Goal: Task Accomplishment & Management: Complete application form

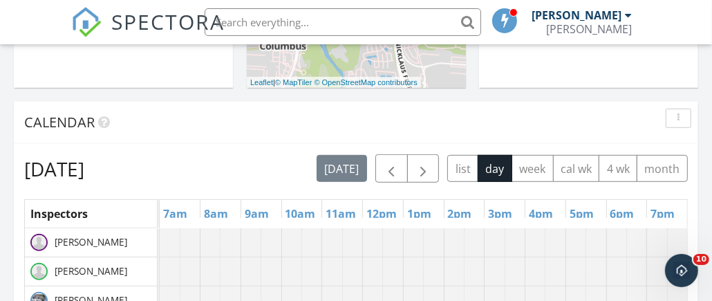
scroll to position [552, 0]
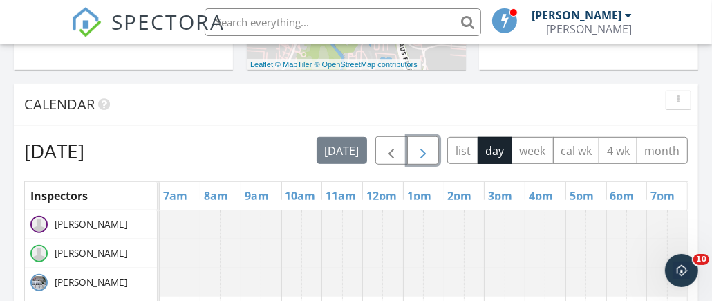
click at [427, 153] on span "button" at bounding box center [423, 151] width 17 height 17
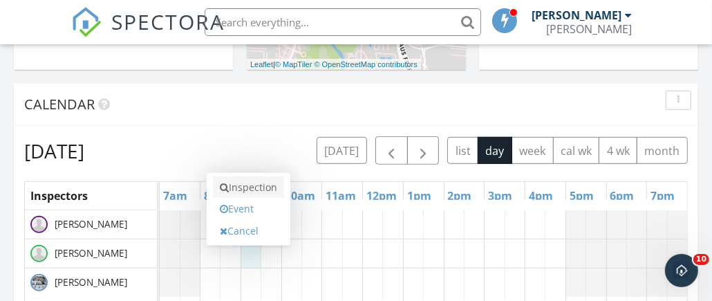
click at [250, 187] on link "Inspection" at bounding box center [248, 187] width 71 height 22
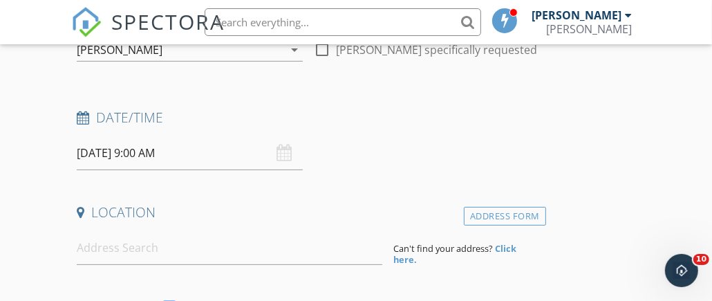
scroll to position [207, 0]
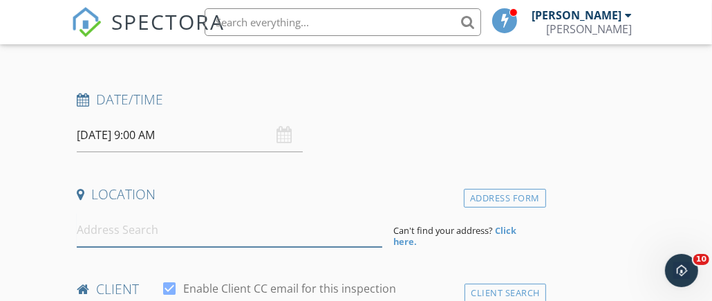
click at [111, 227] on input at bounding box center [230, 230] width 306 height 34
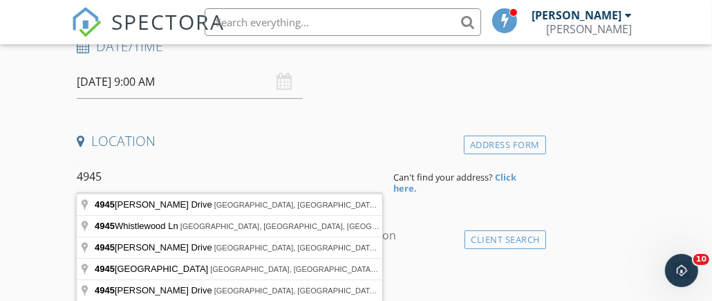
scroll to position [265, 0]
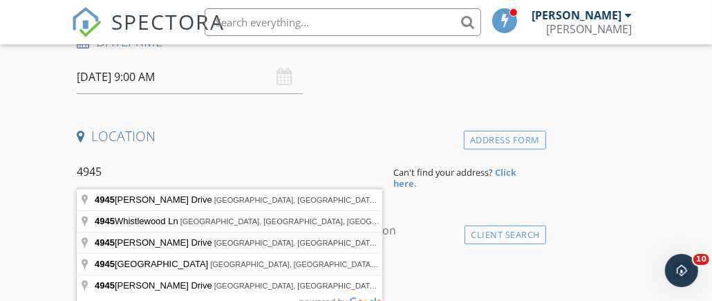
type input "4945 Yantis Drive, New Albany, OH, USA"
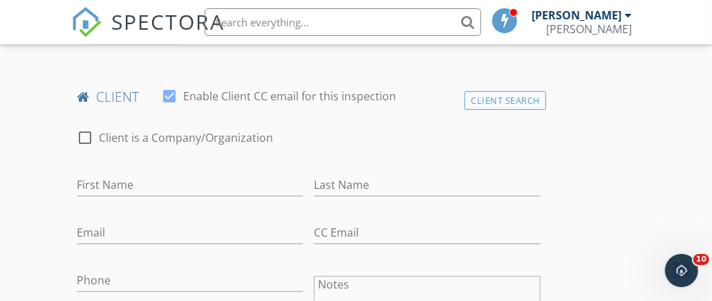
scroll to position [748, 0]
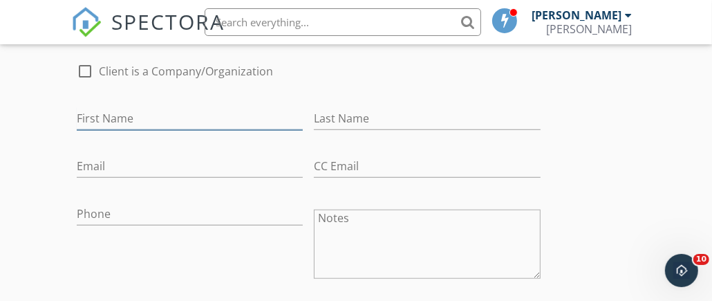
click at [143, 118] on input "First Name" at bounding box center [190, 118] width 226 height 23
type input "Chelsea"
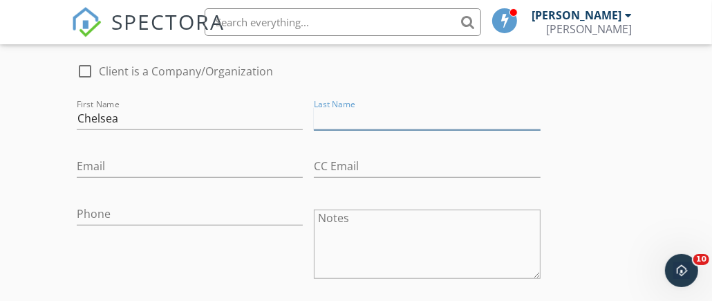
click at [384, 111] on input "Last Name" at bounding box center [427, 118] width 226 height 23
type input "Lichtsuss"
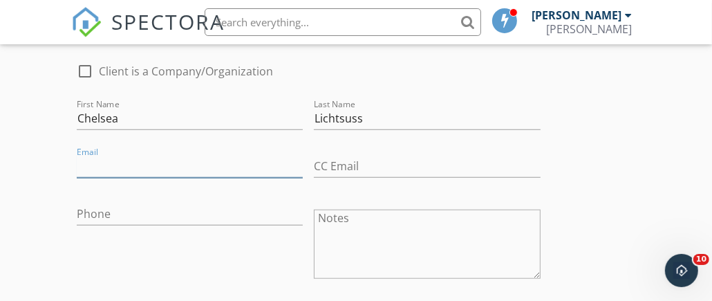
click at [146, 171] on input "Email" at bounding box center [190, 166] width 226 height 23
type input "[EMAIL_ADDRESS][DOMAIN_NAME]"
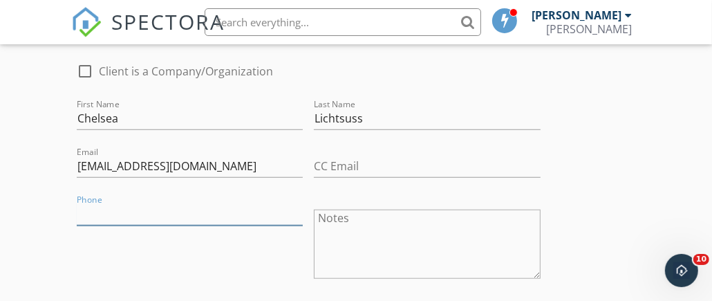
click at [115, 216] on input "Phone" at bounding box center [190, 214] width 226 height 23
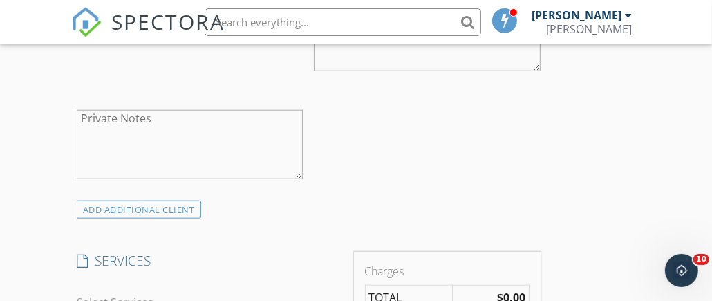
scroll to position [1025, 0]
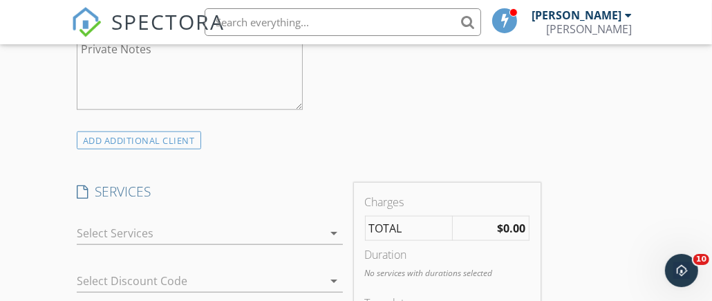
type input "[PHONE_NUMBER]"
click at [331, 229] on icon "arrow_drop_down" at bounding box center [334, 233] width 17 height 17
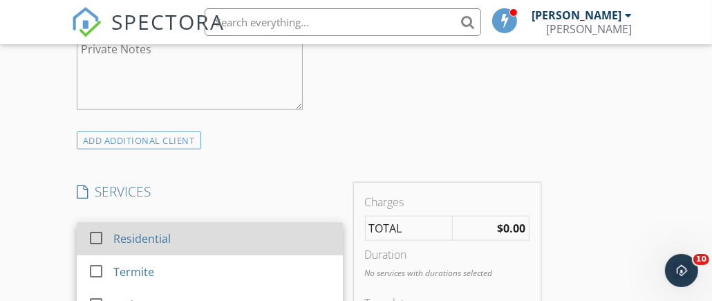
click at [100, 232] on div at bounding box center [96, 237] width 24 height 24
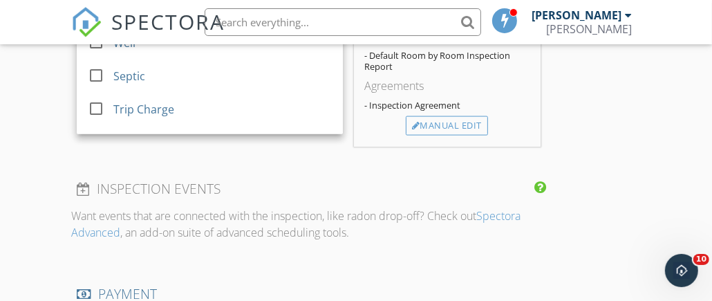
scroll to position [1301, 0]
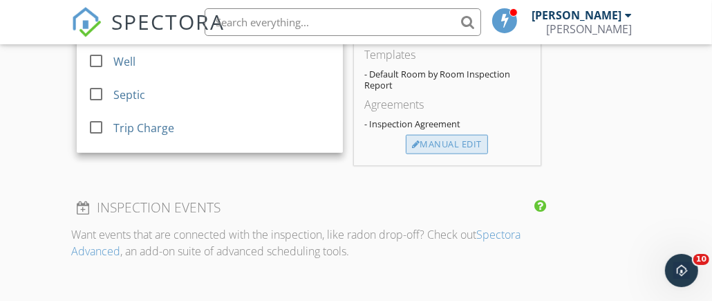
click at [446, 137] on div "Manual Edit" at bounding box center [447, 144] width 82 height 19
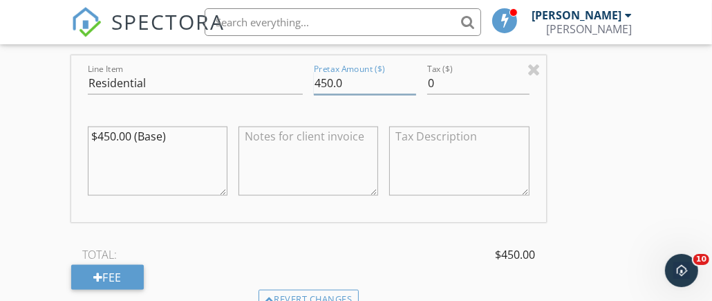
click at [355, 82] on input "450.0" at bounding box center [365, 83] width 102 height 23
type input "4"
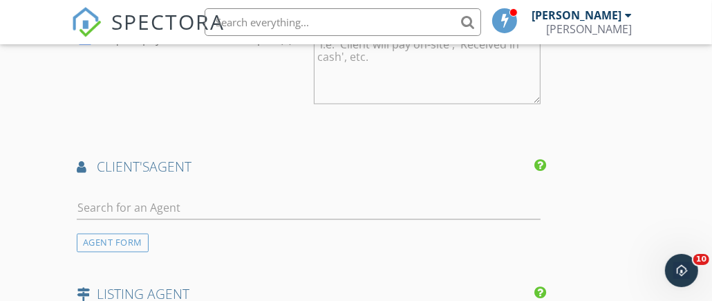
scroll to position [1785, 0]
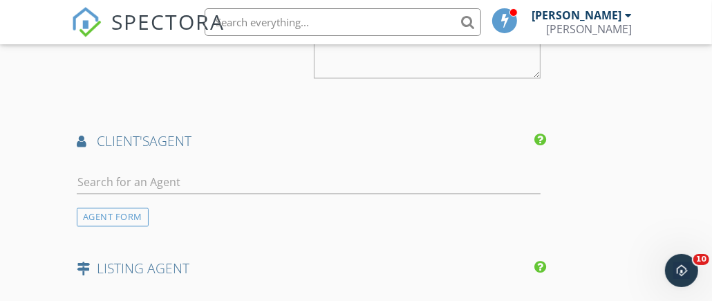
type input "899"
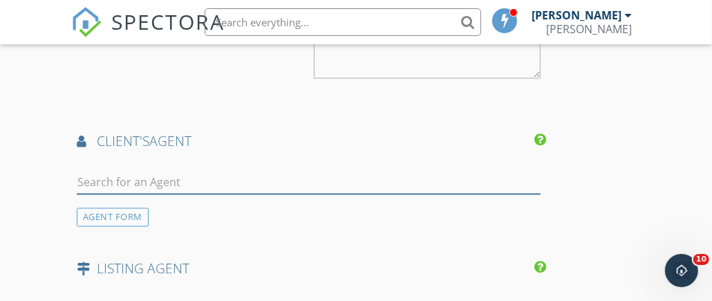
click at [111, 175] on input "text" at bounding box center [309, 182] width 464 height 23
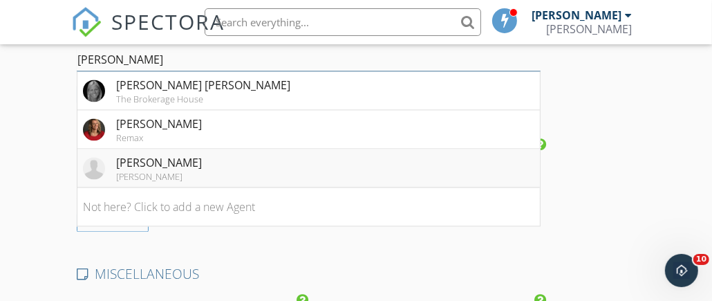
scroll to position [1924, 0]
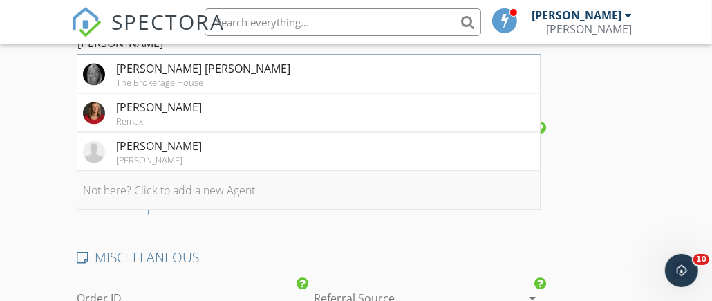
type input "katie"
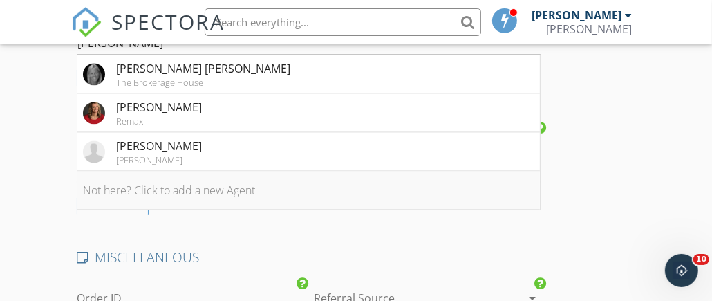
click at [165, 181] on li "Not here? Click to add a new Agent" at bounding box center [308, 190] width 463 height 39
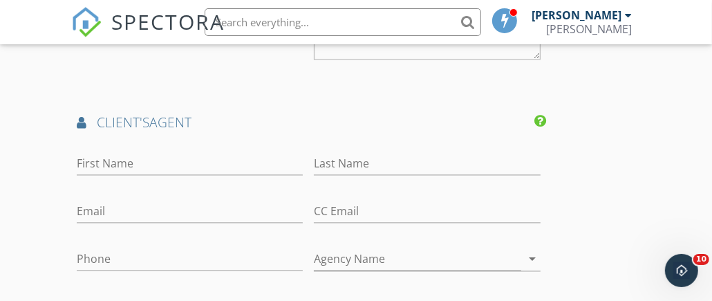
scroll to position [1785, 0]
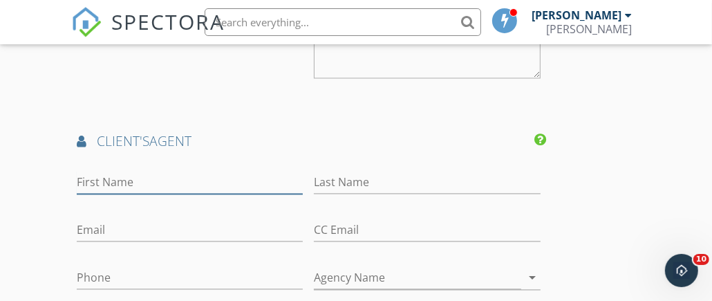
click at [151, 171] on input "First Name" at bounding box center [190, 182] width 226 height 23
type input "[PERSON_NAME]"
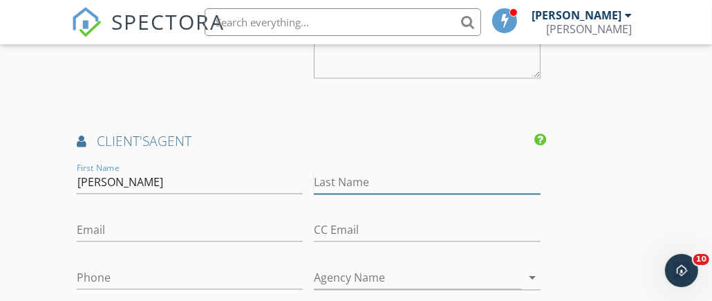
click at [395, 181] on input "Last Name" at bounding box center [427, 182] width 226 height 23
type input "Lichtsuss"
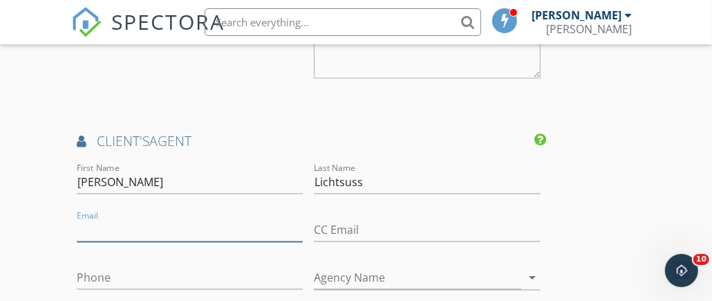
click at [127, 229] on input "Email" at bounding box center [190, 229] width 226 height 23
type input "6"
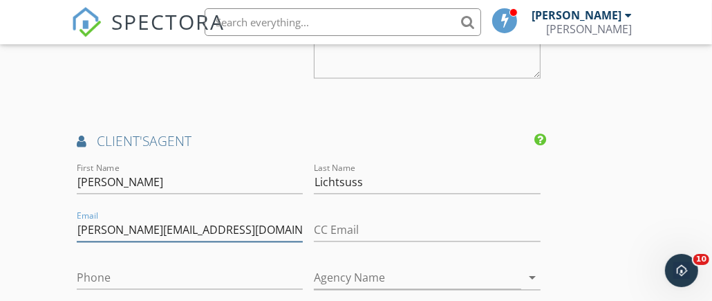
type input "[PERSON_NAME][EMAIL_ADDRESS][DOMAIN_NAME]"
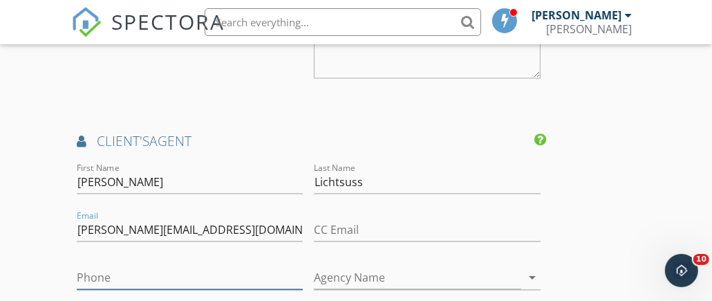
click at [126, 279] on input "Phone" at bounding box center [190, 277] width 226 height 23
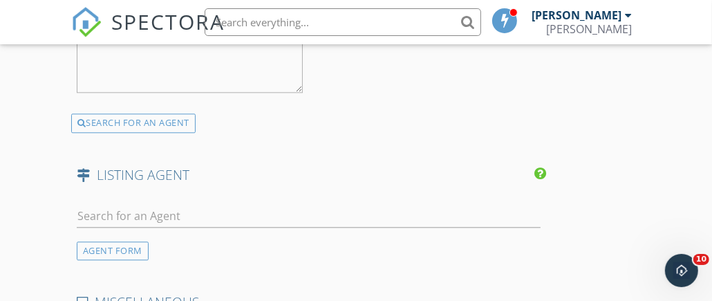
scroll to position [2201, 0]
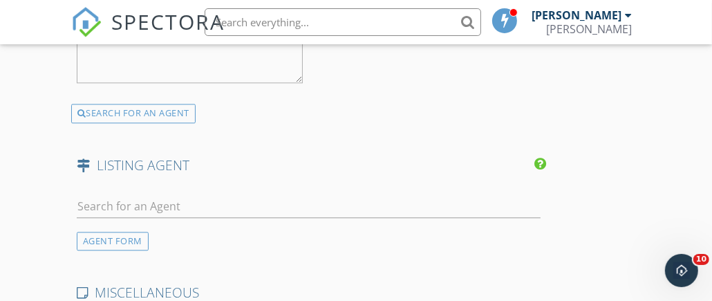
type input "[PHONE_NUMBER]"
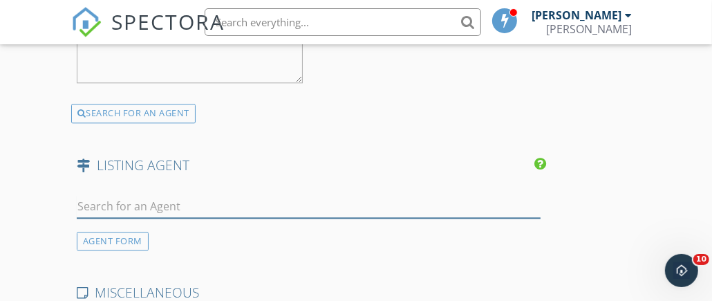
click at [164, 201] on input "text" at bounding box center [309, 206] width 464 height 23
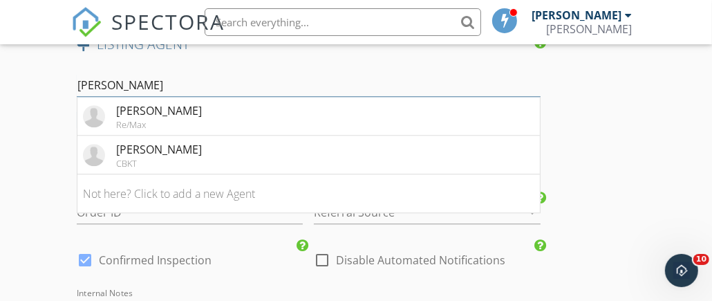
scroll to position [2338, 0]
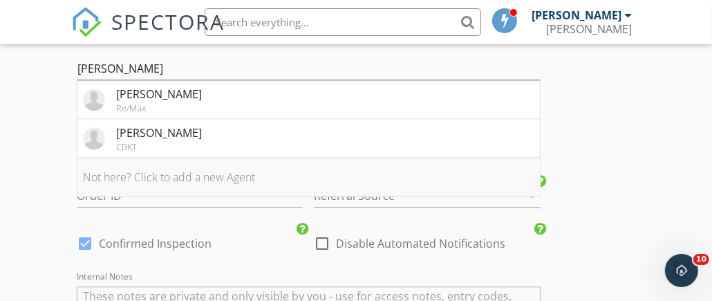
type input "alan"
click at [162, 166] on li "Not here? Click to add a new Agent" at bounding box center [308, 177] width 463 height 39
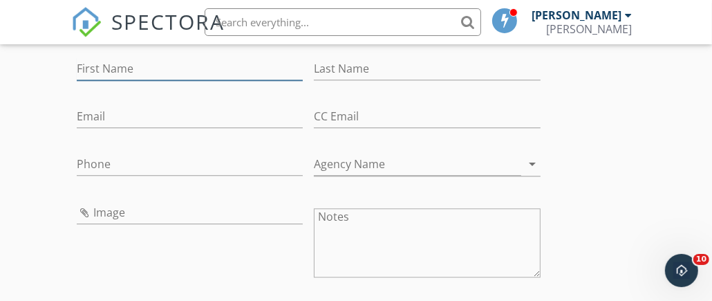
click at [171, 60] on input "First Name" at bounding box center [190, 68] width 226 height 23
type input "Alan"
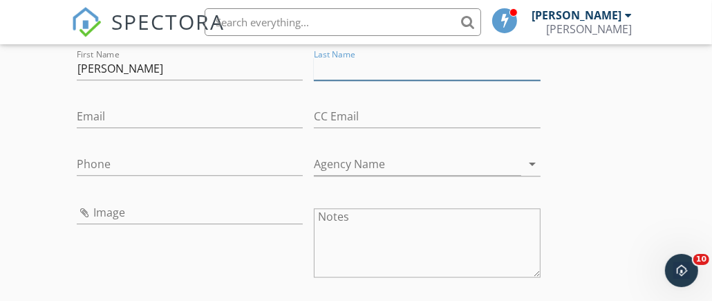
click at [360, 62] on input "Last Name" at bounding box center [427, 68] width 226 height 23
type input "Hinson"
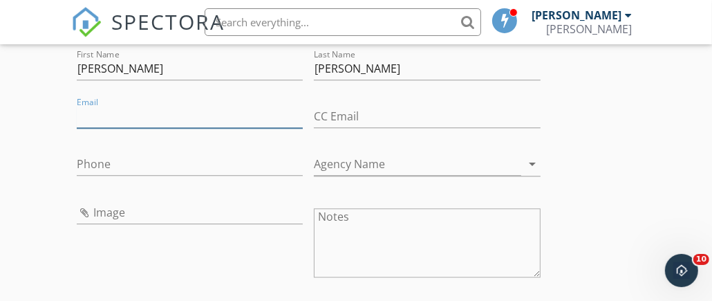
click at [99, 114] on input "Email" at bounding box center [190, 116] width 226 height 23
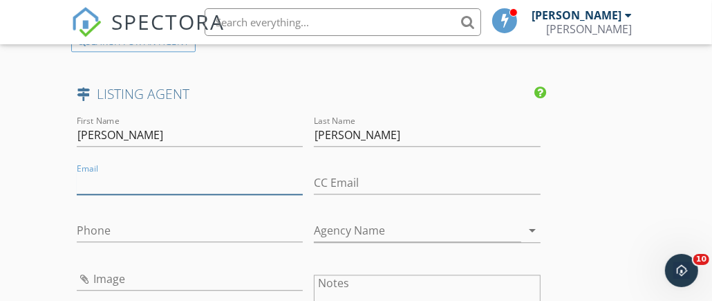
scroll to position [2282, 0]
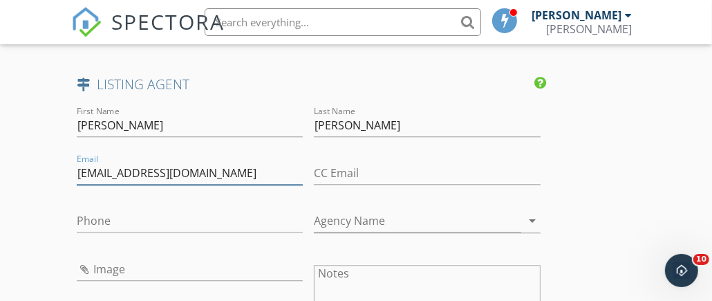
type input "[EMAIL_ADDRESS][DOMAIN_NAME]"
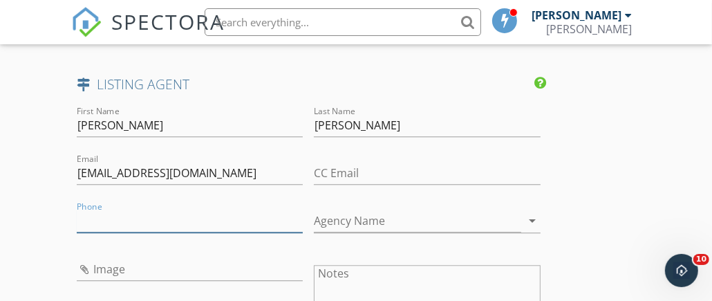
click at [109, 218] on input "Phone" at bounding box center [190, 221] width 226 height 23
type input "[PHONE_NUMBER]"
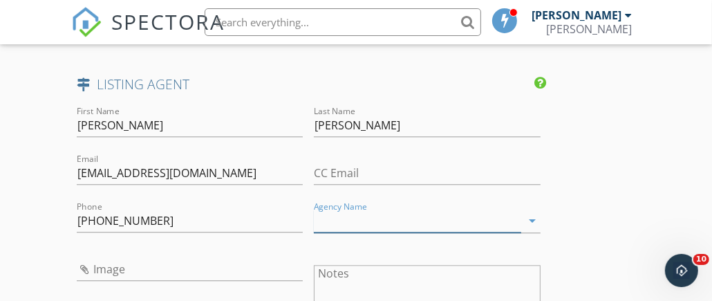
click at [378, 212] on input "Agency Name" at bounding box center [417, 221] width 207 height 23
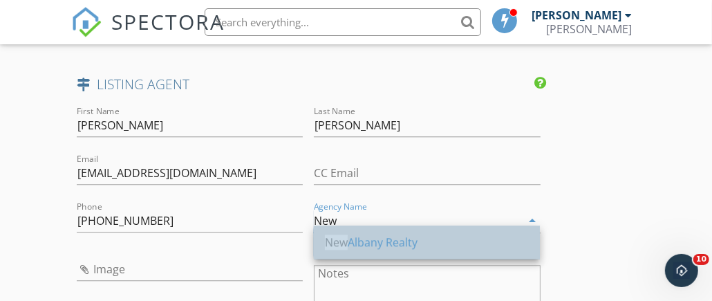
click at [376, 241] on div "New Albany Realty" at bounding box center [427, 242] width 204 height 17
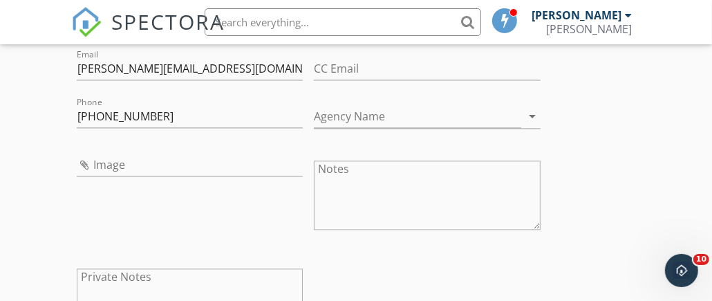
scroll to position [1935, 0]
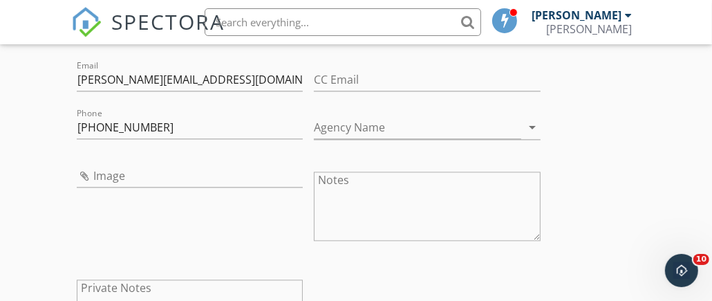
type input "New Albany Realty"
click at [362, 119] on input "Agency Name" at bounding box center [417, 127] width 207 height 23
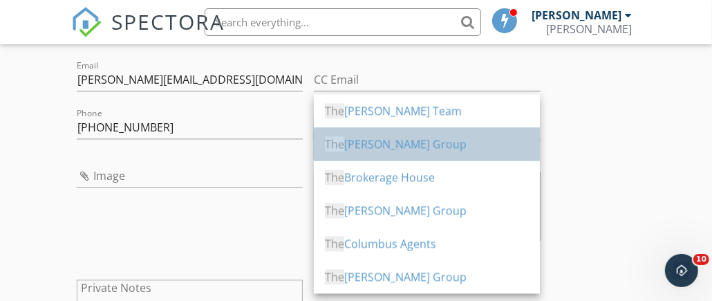
click at [373, 143] on div "The Raines Group" at bounding box center [427, 144] width 204 height 17
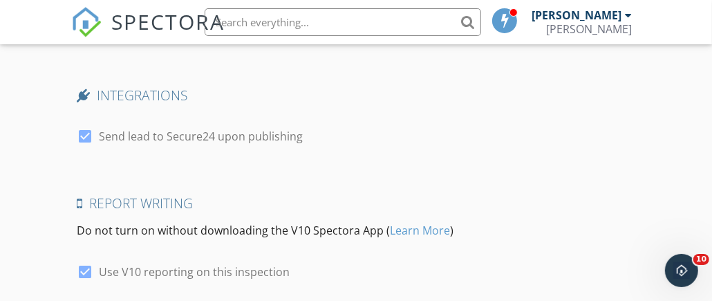
scroll to position [3074, 0]
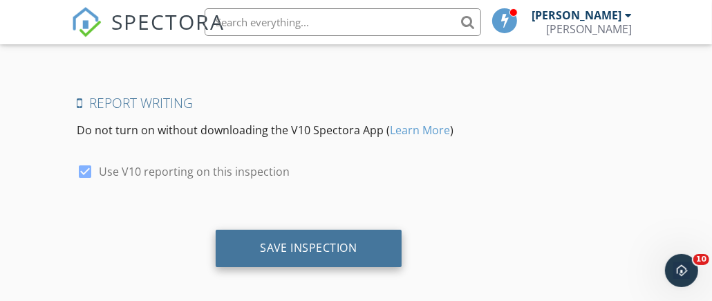
type input "The [PERSON_NAME] Group"
click at [312, 241] on div "Save Inspection" at bounding box center [308, 248] width 97 height 14
